Goal: Find specific fact: Find contact information

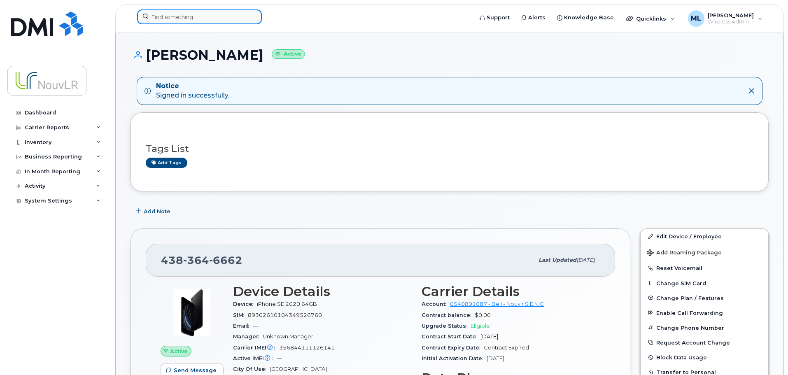
click at [164, 18] on input at bounding box center [199, 16] width 125 height 15
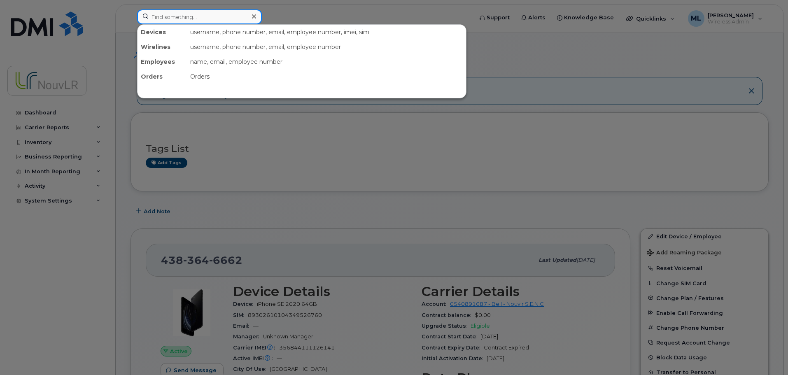
click at [164, 18] on input at bounding box center [199, 16] width 125 height 15
type input "kazme"
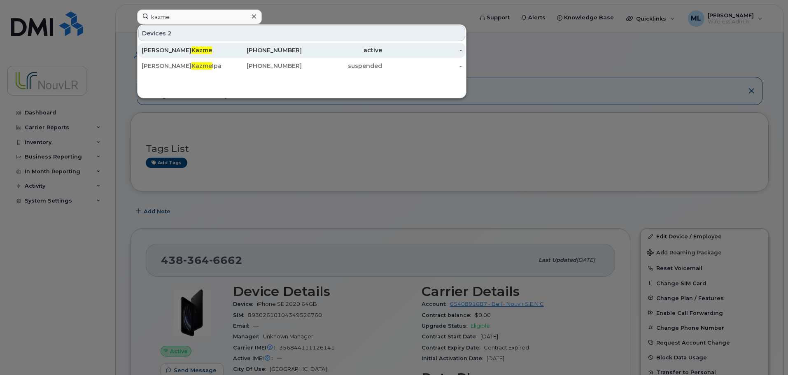
click at [192, 50] on span "Kazme" at bounding box center [202, 50] width 21 height 7
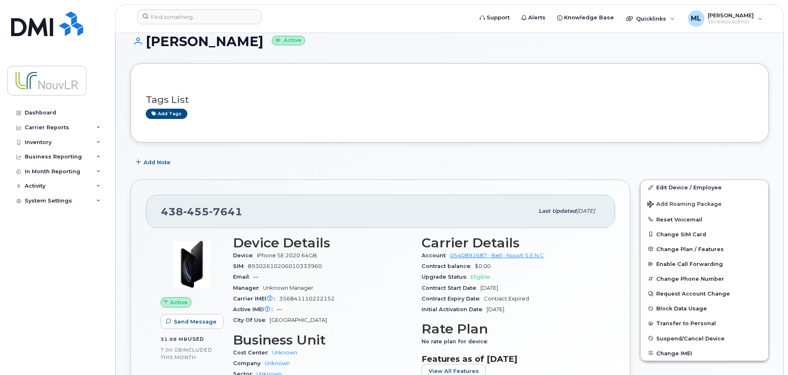
scroll to position [124, 0]
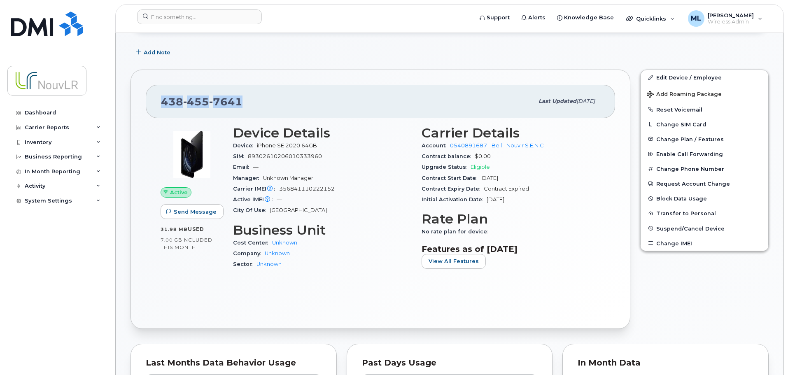
drag, startPoint x: 241, startPoint y: 102, endPoint x: 161, endPoint y: 95, distance: 80.2
click at [161, 95] on div "[PHONE_NUMBER]" at bounding box center [347, 101] width 373 height 17
copy span "[PHONE_NUMBER]"
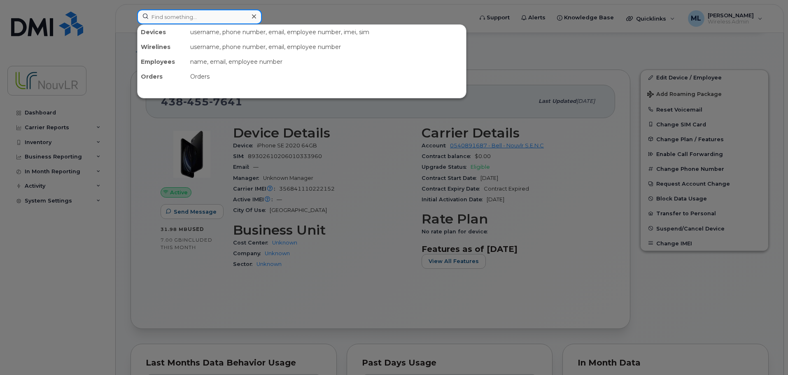
click at [155, 24] on input at bounding box center [199, 16] width 125 height 15
paste input "4384557641"
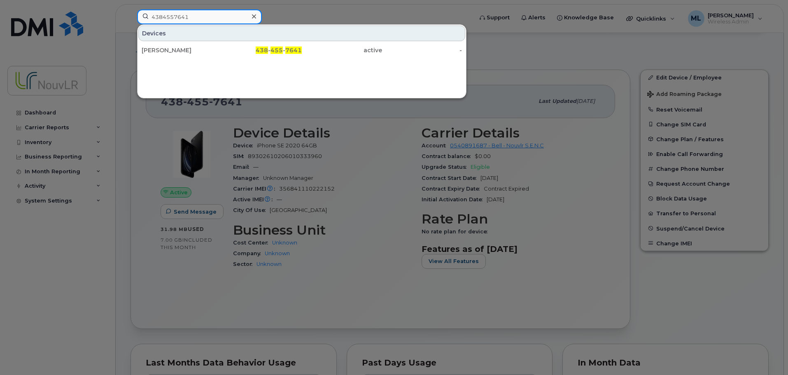
type input "4384557641"
